Goal: Find specific page/section: Find specific page/section

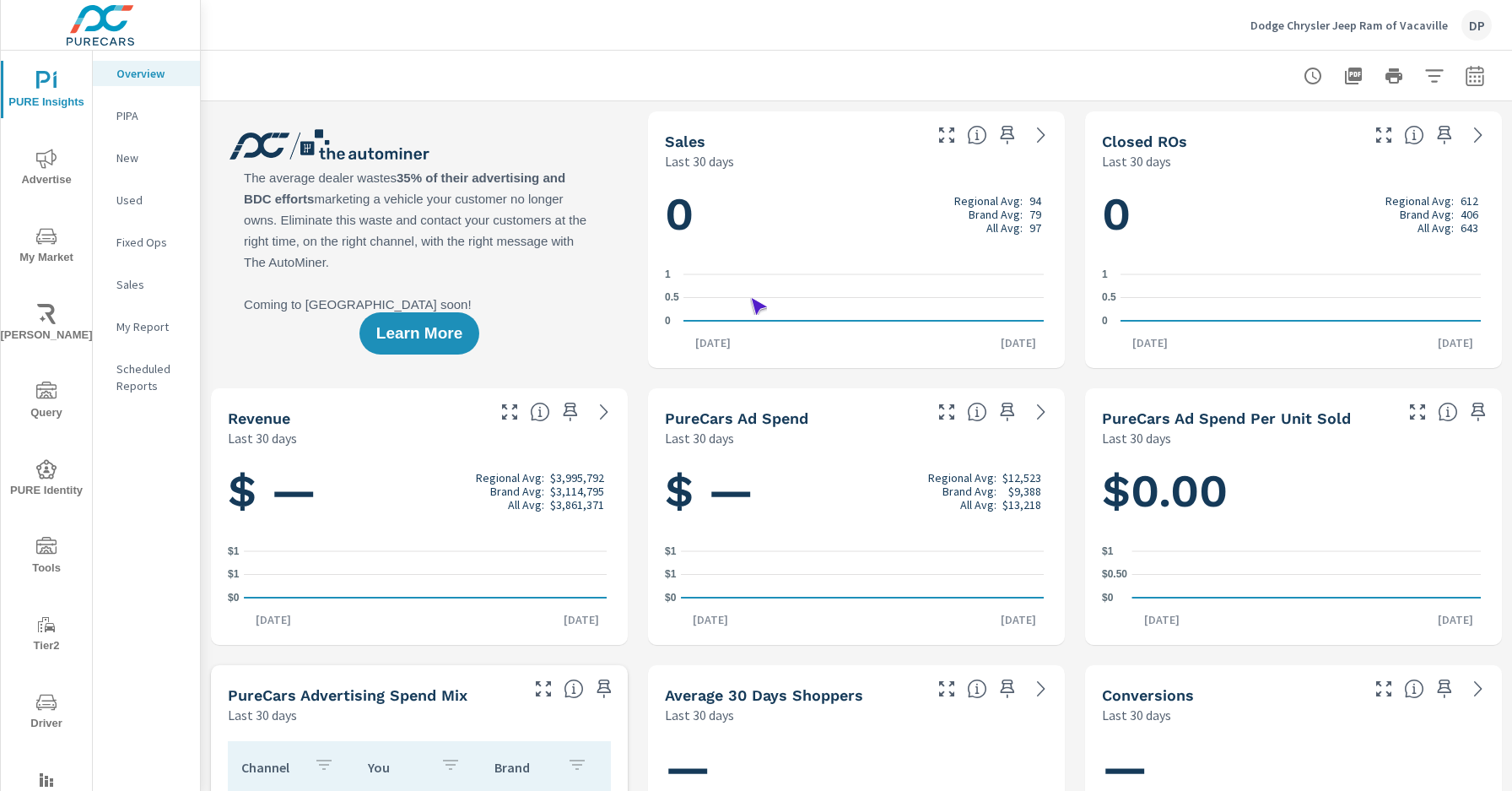
scroll to position [1, 0]
click at [49, 545] on icon "nav menu" at bounding box center [46, 545] width 20 height 17
